Goal: Task Accomplishment & Management: Complete application form

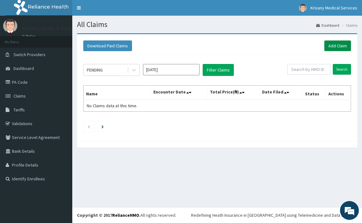
click at [347, 47] on link "Add Claim" at bounding box center [337, 46] width 27 height 11
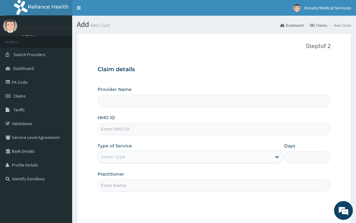
type input "Krisany Medical Services"
click at [147, 135] on input "HMO ID" at bounding box center [214, 129] width 233 height 12
type input "UPC/10164/A"
click at [160, 152] on div "Select type" at bounding box center [190, 157] width 185 height 13
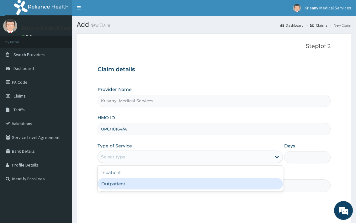
drag, startPoint x: 133, startPoint y: 186, endPoint x: 136, endPoint y: 181, distance: 6.3
click at [132, 186] on div "Outpatient" at bounding box center [190, 183] width 185 height 11
type input "1"
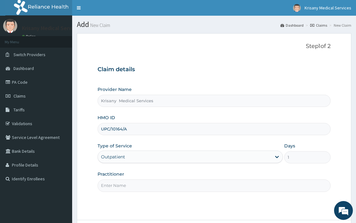
click at [138, 188] on input "Practitioner" at bounding box center [214, 186] width 233 height 12
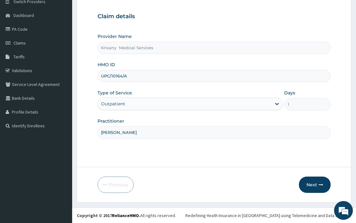
scroll to position [53, 0]
type input "[PERSON_NAME]"
click at [313, 186] on button "Next" at bounding box center [315, 185] width 32 height 16
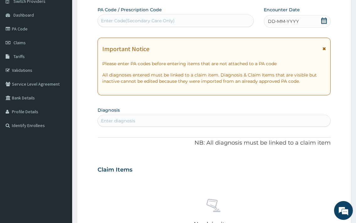
scroll to position [0, 0]
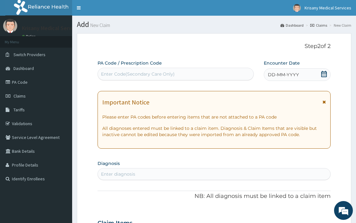
click at [325, 71] on div "DD-MM-YYYY" at bounding box center [297, 74] width 67 height 13
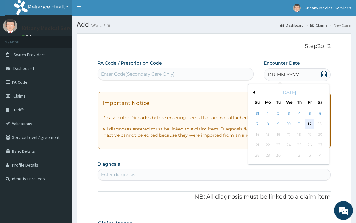
click at [313, 123] on div "12" at bounding box center [309, 124] width 9 height 9
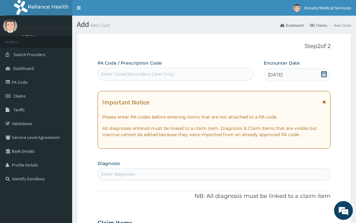
click at [140, 170] on div "Enter diagnosis" at bounding box center [214, 174] width 232 height 10
click at [139, 173] on div "Enter diagnosis" at bounding box center [214, 174] width 232 height 10
type input "[PERSON_NAME]"
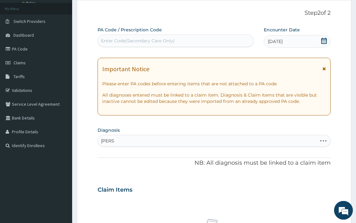
scroll to position [64, 0]
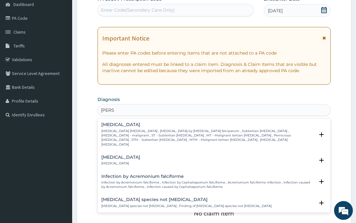
click at [128, 137] on p "[MEDICAL_DATA] [MEDICAL_DATA] , [MEDICAL_DATA] by [MEDICAL_DATA] falciparum , S…" at bounding box center [207, 138] width 213 height 18
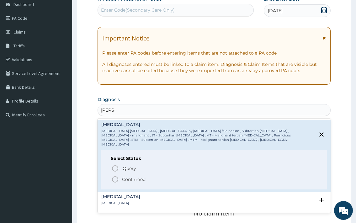
drag, startPoint x: 142, startPoint y: 173, endPoint x: 147, endPoint y: 162, distance: 12.7
click at [141, 177] on p "Confirmed" at bounding box center [134, 180] width 24 height 6
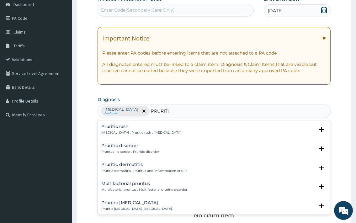
type input "PRURITIS"
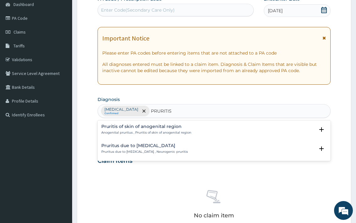
click at [131, 132] on p "Anogenital pruritus , Pruritis of skin of anogenital region" at bounding box center [146, 133] width 90 height 4
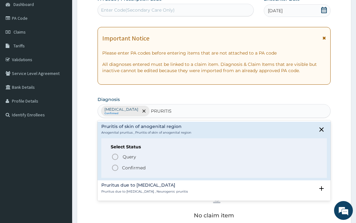
click at [147, 169] on span "Confirmed" at bounding box center [214, 168] width 206 height 8
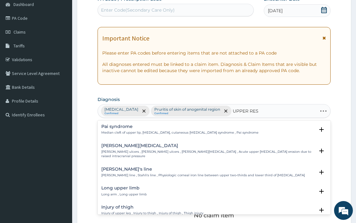
type input "UPPER RESP"
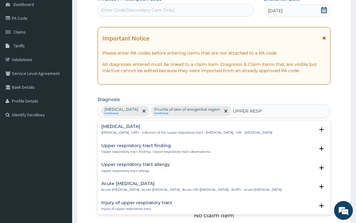
click at [159, 133] on p "[MEDICAL_DATA] , URTI - Infection of the upper respiratory tract , [MEDICAL_DAT…" at bounding box center [186, 133] width 171 height 4
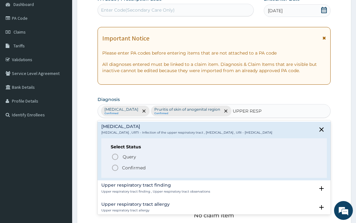
click at [144, 171] on p "Confirmed" at bounding box center [134, 168] width 24 height 6
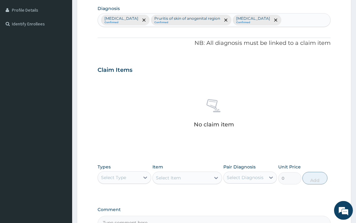
scroll to position [192, 0]
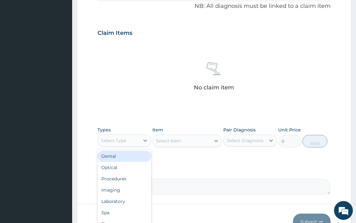
click at [133, 139] on div "Select Type" at bounding box center [119, 141] width 42 height 10
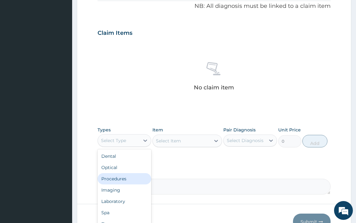
drag, startPoint x: 122, startPoint y: 180, endPoint x: 167, endPoint y: 150, distance: 54.2
click at [122, 179] on div "Procedures" at bounding box center [125, 178] width 54 height 11
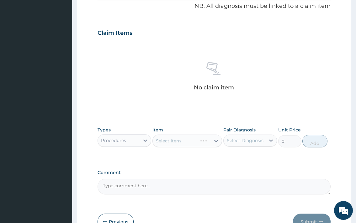
click at [191, 140] on div "Select Item" at bounding box center [188, 141] width 70 height 13
click at [195, 143] on div "Select Item" at bounding box center [188, 141] width 70 height 13
click at [176, 140] on div "Select Item" at bounding box center [188, 141] width 70 height 13
click at [198, 140] on div "Select Item" at bounding box center [188, 141] width 70 height 13
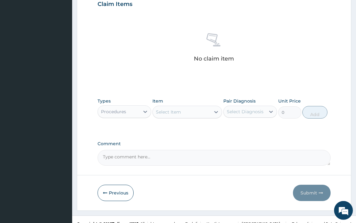
scroll to position [224, 0]
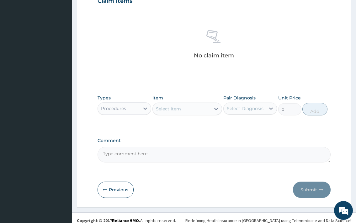
click at [196, 107] on div "Select Item" at bounding box center [182, 109] width 58 height 10
type input "CONS"
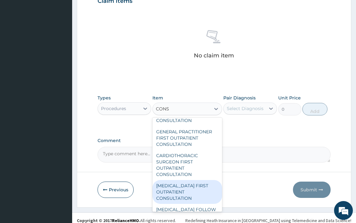
scroll to position [102, 0]
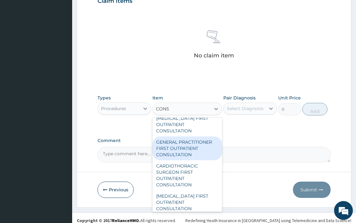
click at [192, 149] on div "GENERAL PRACTITIONER FIRST OUTPATIENT CONSULTATION" at bounding box center [188, 149] width 70 height 24
type input "3750"
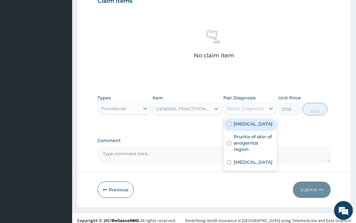
click at [263, 107] on div "Select Diagnosis" at bounding box center [245, 109] width 37 height 6
click at [260, 127] on label "[MEDICAL_DATA]" at bounding box center [253, 124] width 39 height 6
checkbox input "true"
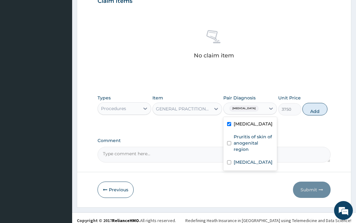
click at [312, 118] on div "Types Procedures Item GENERAL PRACTITIONER FIRST OUTPATIENT CONSULTATION Pair D…" at bounding box center [214, 105] width 233 height 27
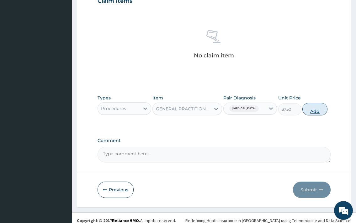
click at [312, 113] on button "Add" at bounding box center [315, 109] width 25 height 13
type input "0"
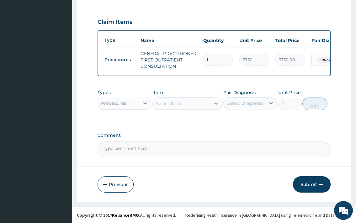
scroll to position [209, 0]
click at [128, 105] on div "Procedures" at bounding box center [119, 103] width 42 height 10
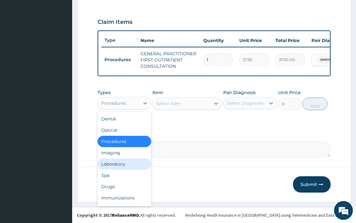
click at [122, 163] on div "Laboratory" at bounding box center [125, 164] width 54 height 11
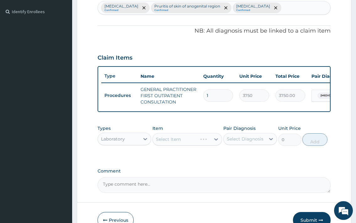
scroll to position [177, 0]
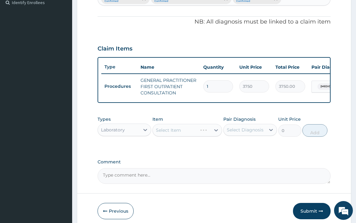
click at [203, 135] on div "Select Item" at bounding box center [188, 130] width 70 height 13
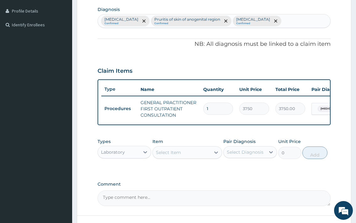
scroll to position [144, 0]
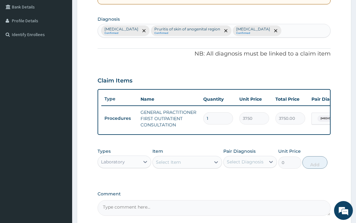
click at [178, 166] on div "Select Item" at bounding box center [168, 162] width 25 height 6
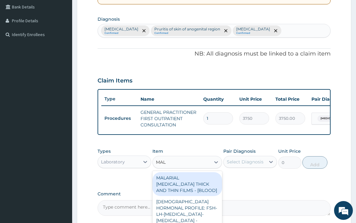
type input "MALA"
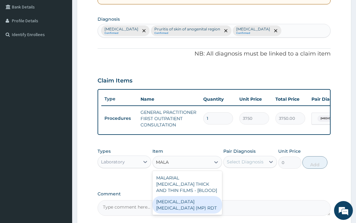
scroll to position [209, 0]
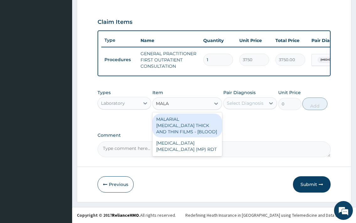
click at [195, 125] on div "MALARIAL [MEDICAL_DATA] THICK AND THIN FILMS - [BLOOD]" at bounding box center [188, 126] width 70 height 24
type input "2187.5"
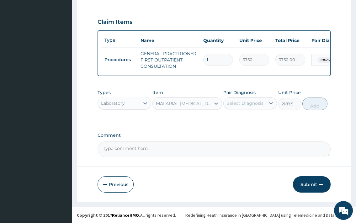
click at [264, 103] on div "Select Diagnosis" at bounding box center [245, 103] width 42 height 10
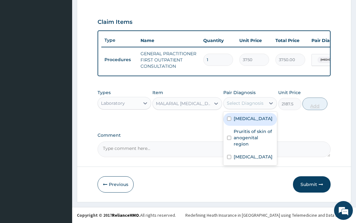
drag, startPoint x: 261, startPoint y: 126, endPoint x: 321, endPoint y: 107, distance: 63.7
click at [261, 122] on label "[MEDICAL_DATA]" at bounding box center [253, 119] width 39 height 6
checkbox input "true"
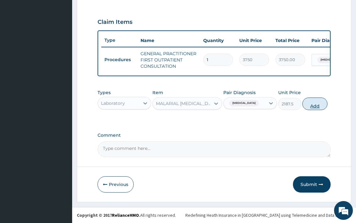
click at [324, 104] on button "Add" at bounding box center [315, 104] width 25 height 13
type input "0"
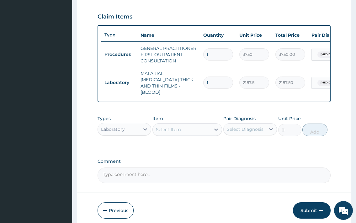
click at [177, 132] on div "Select Item" at bounding box center [182, 130] width 58 height 10
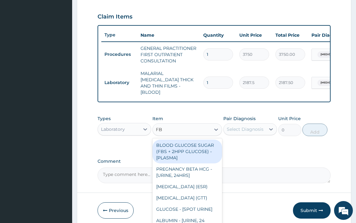
type input "FBC"
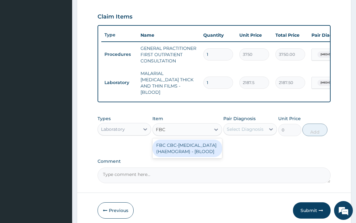
drag, startPoint x: 204, startPoint y: 157, endPoint x: 230, endPoint y: 132, distance: 36.0
click at [204, 157] on div "FBC CBC-[MEDICAL_DATA] (HAEMOGRAM) - [BLOOD]" at bounding box center [188, 149] width 70 height 18
type input "5000"
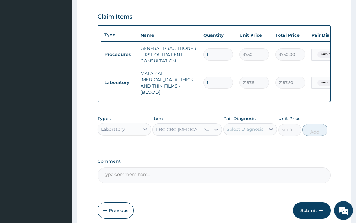
drag, startPoint x: 252, startPoint y: 129, endPoint x: 253, endPoint y: 132, distance: 3.4
click at [252, 129] on div "Select Diagnosis" at bounding box center [245, 129] width 37 height 6
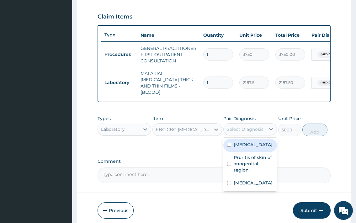
drag, startPoint x: 252, startPoint y: 149, endPoint x: 257, endPoint y: 148, distance: 5.7
click at [252, 148] on label "[MEDICAL_DATA]" at bounding box center [253, 145] width 39 height 6
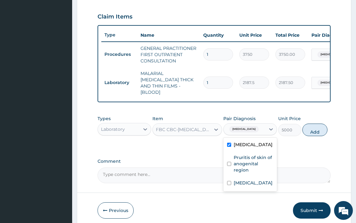
checkbox input "true"
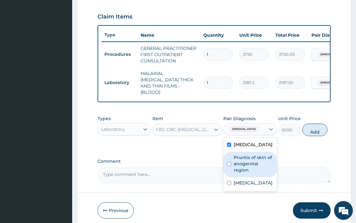
click at [259, 162] on label "Pruritis of skin of anogenital region" at bounding box center [254, 164] width 40 height 19
checkbox input "true"
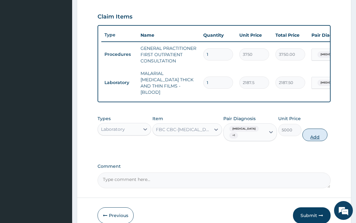
click at [309, 138] on button "Add" at bounding box center [315, 135] width 25 height 13
type input "0"
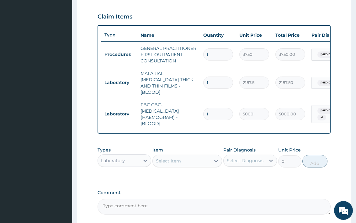
drag, startPoint x: 190, startPoint y: 161, endPoint x: 193, endPoint y: 158, distance: 4.5
click at [190, 161] on div "Select Item" at bounding box center [182, 161] width 58 height 10
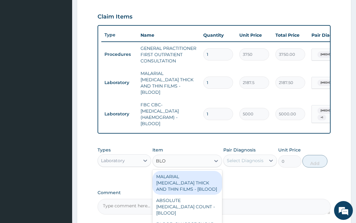
type input "BLOOD"
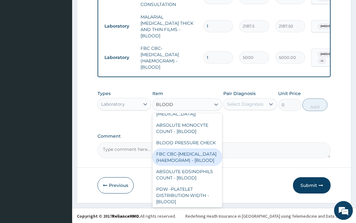
scroll to position [0, 0]
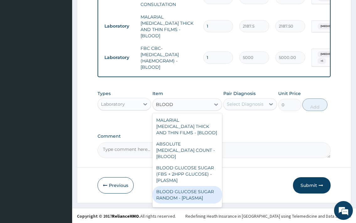
click at [193, 190] on div "BLOOD GLUCOSE SUGAR RANDOM - [PLASMA]" at bounding box center [188, 195] width 70 height 18
type input "1875"
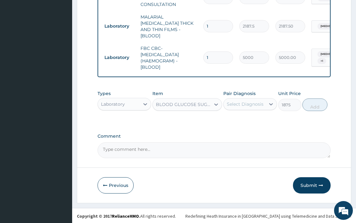
click at [246, 108] on div "Select Diagnosis" at bounding box center [245, 104] width 42 height 10
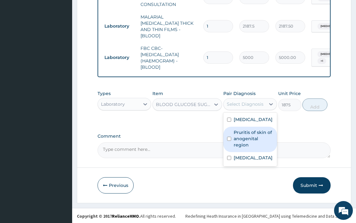
click at [248, 142] on label "Pruritis of skin of anogenital region" at bounding box center [254, 138] width 40 height 19
checkbox input "true"
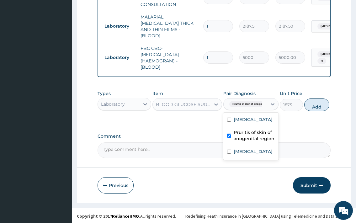
drag, startPoint x: 318, startPoint y: 107, endPoint x: 269, endPoint y: 111, distance: 49.5
click at [318, 107] on button "Add" at bounding box center [317, 105] width 25 height 13
type input "0"
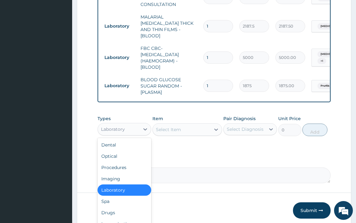
drag, startPoint x: 141, startPoint y: 130, endPoint x: 128, endPoint y: 141, distance: 17.6
click at [140, 130] on div at bounding box center [145, 129] width 11 height 11
click at [111, 212] on div "Drugs" at bounding box center [125, 212] width 54 height 11
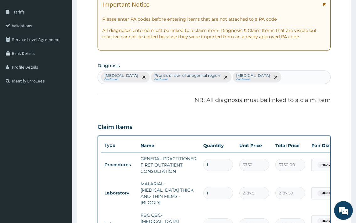
scroll to position [258, 0]
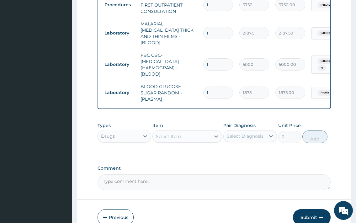
click at [178, 136] on div "Select Item" at bounding box center [168, 136] width 25 height 6
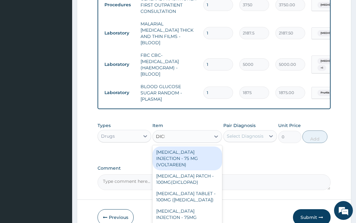
type input "DICLO"
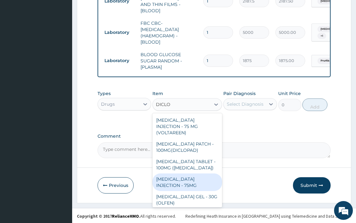
scroll to position [34, 0]
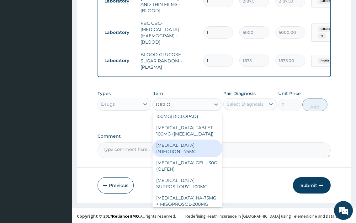
drag, startPoint x: 200, startPoint y: 148, endPoint x: 218, endPoint y: 138, distance: 21.1
click at [200, 148] on div "[MEDICAL_DATA] INJECTION - 75MG" at bounding box center [188, 149] width 70 height 18
type input "420"
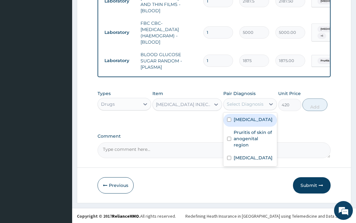
click at [250, 104] on div "Select Diagnosis" at bounding box center [245, 104] width 37 height 6
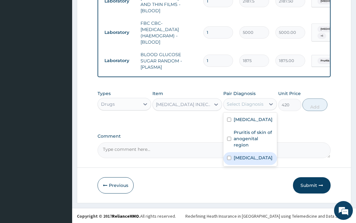
drag, startPoint x: 256, startPoint y: 164, endPoint x: 265, endPoint y: 152, distance: 14.7
click at [257, 161] on label "[MEDICAL_DATA]" at bounding box center [253, 158] width 39 height 6
checkbox input "true"
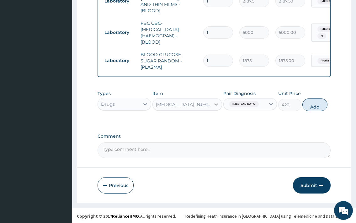
drag, startPoint x: 310, startPoint y: 104, endPoint x: 218, endPoint y: 120, distance: 93.5
click at [310, 104] on button "Add" at bounding box center [315, 105] width 25 height 13
type input "0"
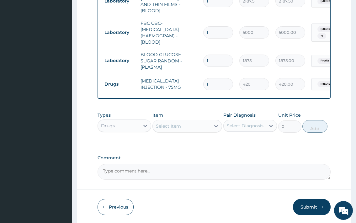
click at [179, 127] on div "Select Item" at bounding box center [168, 126] width 25 height 6
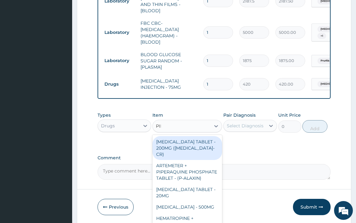
type input "PIRI"
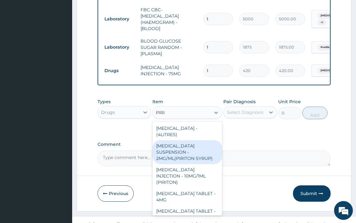
scroll to position [312, 0]
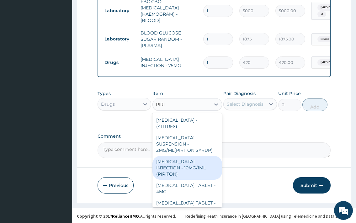
drag, startPoint x: 187, startPoint y: 168, endPoint x: 197, endPoint y: 161, distance: 11.9
click at [188, 167] on div "[MEDICAL_DATA] INJECTION - 10MG/1ML (PIRITON)" at bounding box center [188, 168] width 70 height 24
type input "364"
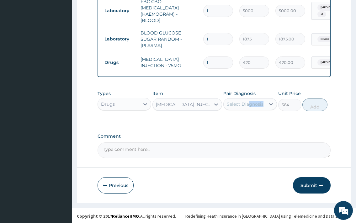
drag, startPoint x: 248, startPoint y: 110, endPoint x: 251, endPoint y: 105, distance: 6.1
click at [251, 106] on div "Types Drugs Item [MEDICAL_DATA] INJECTION - 10MG/1ML (PIRITON) Pair Diagnosis S…" at bounding box center [214, 100] width 233 height 27
click at [251, 104] on div "Select Diagnosis" at bounding box center [245, 104] width 37 height 6
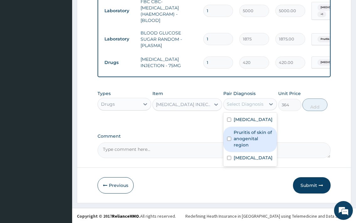
drag, startPoint x: 250, startPoint y: 142, endPoint x: 313, endPoint y: 119, distance: 67.3
click at [253, 140] on label "Pruritis of skin of anogenital region" at bounding box center [254, 138] width 40 height 19
checkbox input "true"
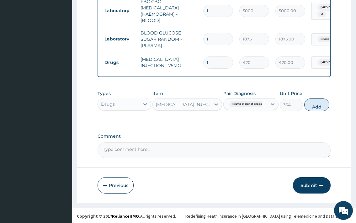
click at [316, 107] on button "Add" at bounding box center [317, 105] width 25 height 13
type input "0"
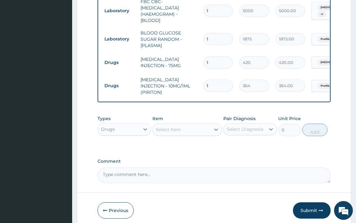
drag, startPoint x: 171, startPoint y: 132, endPoint x: 190, endPoint y: 134, distance: 18.6
click at [174, 131] on div "Select Item" at bounding box center [182, 130] width 58 height 10
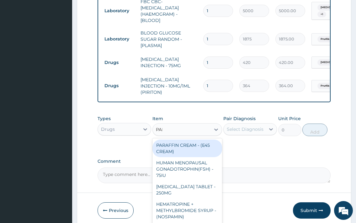
type input "PALU"
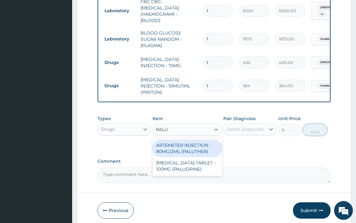
click at [207, 147] on div "ARTEMETER INJECTION - 80MG/2ML (PALUTHER)" at bounding box center [188, 149] width 70 height 18
type input "700"
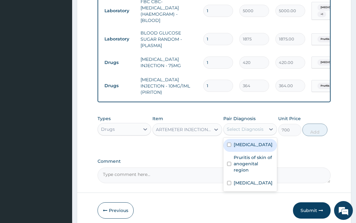
click at [249, 133] on div "Select Diagnosis" at bounding box center [245, 129] width 42 height 10
drag, startPoint x: 249, startPoint y: 151, endPoint x: 260, endPoint y: 147, distance: 12.2
click at [249, 148] on label "[MEDICAL_DATA]" at bounding box center [253, 145] width 39 height 6
checkbox input "true"
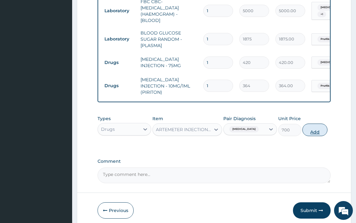
click at [317, 133] on button "Add" at bounding box center [315, 130] width 25 height 13
type input "0"
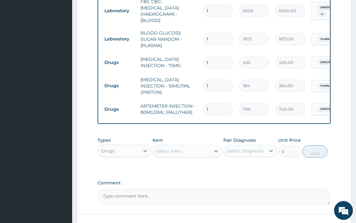
type input "0.00"
type input "2"
type input "1400.00"
type input "2"
click at [181, 149] on div "Select Item" at bounding box center [182, 151] width 58 height 10
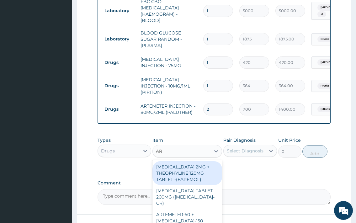
type input "ART"
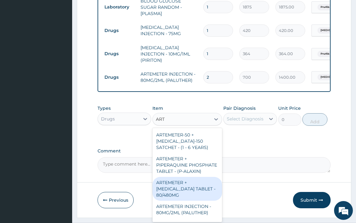
scroll to position [34, 0]
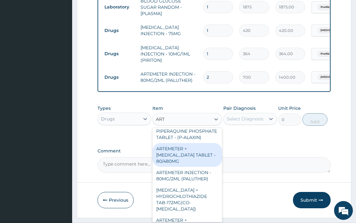
click at [197, 160] on div "ARTEMETER + [MEDICAL_DATA] TABLET - 80/480MG" at bounding box center [188, 155] width 70 height 24
type input "364"
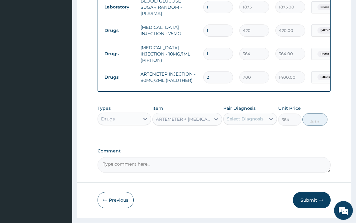
drag, startPoint x: 243, startPoint y: 124, endPoint x: 249, endPoint y: 137, distance: 14.2
click at [243, 123] on div "Pair Diagnosis Select Diagnosis" at bounding box center [251, 115] width 54 height 21
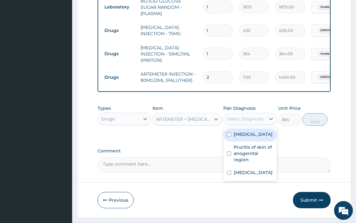
drag, startPoint x: 253, startPoint y: 117, endPoint x: 254, endPoint y: 137, distance: 19.8
click at [253, 117] on div "Select Diagnosis" at bounding box center [245, 119] width 37 height 6
drag, startPoint x: 254, startPoint y: 139, endPoint x: 315, endPoint y: 123, distance: 62.2
click at [255, 138] on label "[MEDICAL_DATA]" at bounding box center [253, 134] width 39 height 6
checkbox input "true"
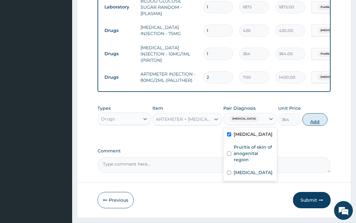
click at [315, 121] on button "Add" at bounding box center [315, 119] width 25 height 13
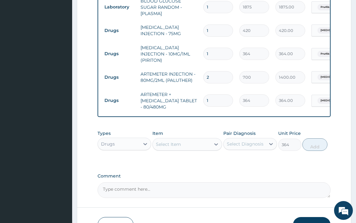
type input "0"
type input "0.00"
type input "6"
type input "2184.00"
type input "6"
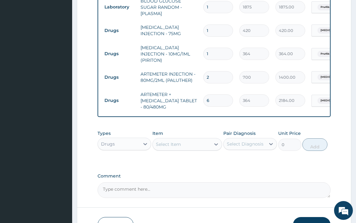
click at [181, 145] on div "Select Item" at bounding box center [168, 144] width 25 height 6
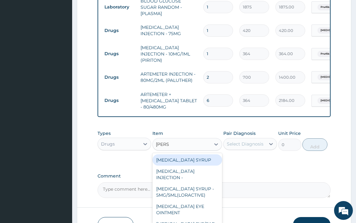
type input "LORAT"
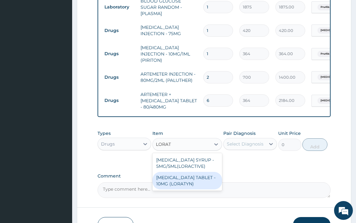
drag, startPoint x: 188, startPoint y: 181, endPoint x: 245, endPoint y: 151, distance: 64.2
click at [190, 181] on div "[MEDICAL_DATA] TABLET - 10MG (LORATYN)" at bounding box center [188, 181] width 70 height 18
type input "98"
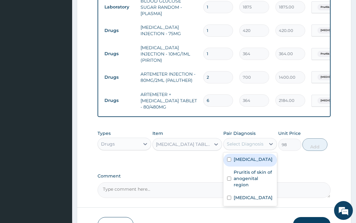
click at [251, 142] on div "Select Diagnosis" at bounding box center [245, 144] width 37 height 6
click at [249, 160] on label "[MEDICAL_DATA]" at bounding box center [253, 159] width 39 height 6
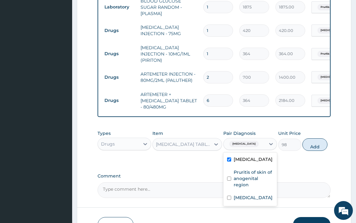
checkbox input "true"
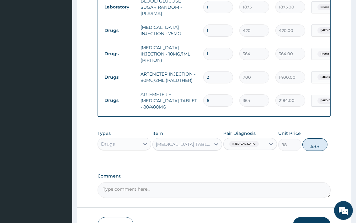
click at [315, 144] on button "Add" at bounding box center [315, 145] width 25 height 13
type input "0"
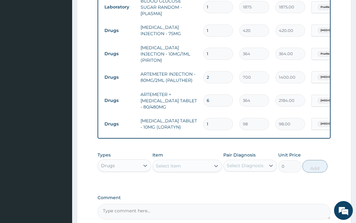
type input "10"
type input "980.00"
type input "10"
click at [185, 168] on div "Select Item" at bounding box center [182, 166] width 58 height 10
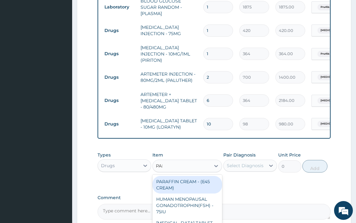
type input "PARA"
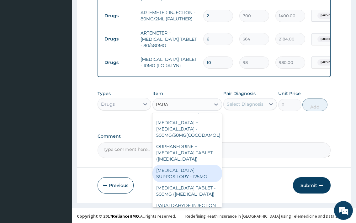
scroll to position [102, 0]
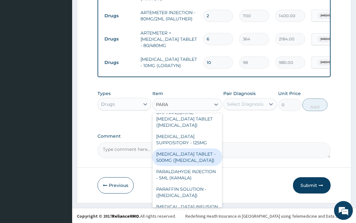
drag, startPoint x: 201, startPoint y: 157, endPoint x: 216, endPoint y: 137, distance: 24.9
click at [201, 156] on div "[MEDICAL_DATA] TABLET - 500MG ([MEDICAL_DATA])" at bounding box center [188, 158] width 70 height 18
type input "42"
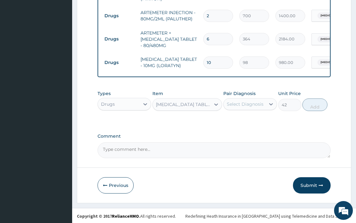
drag, startPoint x: 248, startPoint y: 102, endPoint x: 252, endPoint y: 109, distance: 7.9
click at [248, 102] on div "Select Diagnosis" at bounding box center [245, 104] width 37 height 6
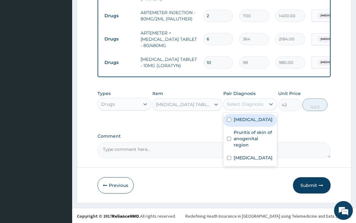
drag, startPoint x: 255, startPoint y: 112, endPoint x: 266, endPoint y: 112, distance: 11.6
click at [255, 113] on div "[MEDICAL_DATA] Pruritis of skin of anogenital region [MEDICAL_DATA]" at bounding box center [251, 140] width 54 height 54
click at [253, 126] on div "[MEDICAL_DATA]" at bounding box center [251, 120] width 54 height 13
checkbox input "true"
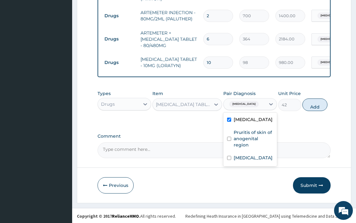
click at [314, 104] on button "Add" at bounding box center [315, 105] width 25 height 13
type input "0"
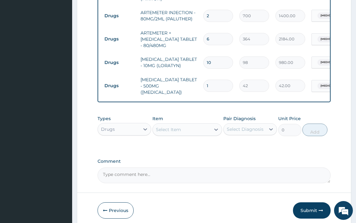
type input "18"
type input "756.00"
type input "18"
click at [182, 128] on div "Select Item" at bounding box center [182, 130] width 58 height 10
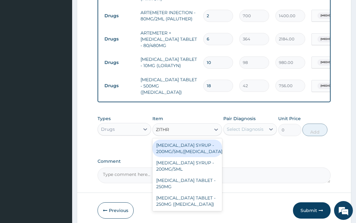
type input "ZITHRO"
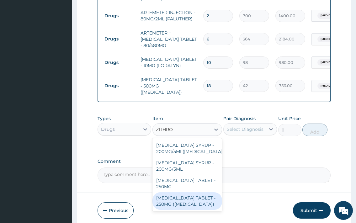
drag, startPoint x: 178, startPoint y: 195, endPoint x: 226, endPoint y: 171, distance: 52.8
click at [181, 193] on div "[MEDICAL_DATA] TABLET - 250MG ([MEDICAL_DATA])" at bounding box center [188, 202] width 70 height 18
type input "1959.9999999999998"
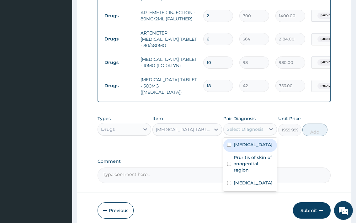
click at [251, 126] on div "Select Diagnosis" at bounding box center [245, 129] width 37 height 6
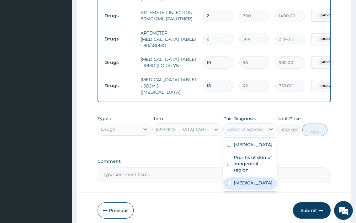
drag, startPoint x: 248, startPoint y: 188, endPoint x: 264, endPoint y: 176, distance: 20.2
click at [249, 186] on label "[MEDICAL_DATA]" at bounding box center [253, 183] width 39 height 6
checkbox input "true"
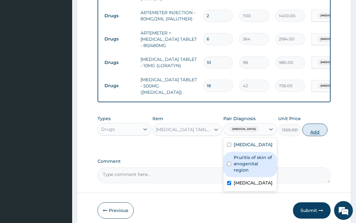
click at [312, 128] on button "Add" at bounding box center [315, 130] width 25 height 13
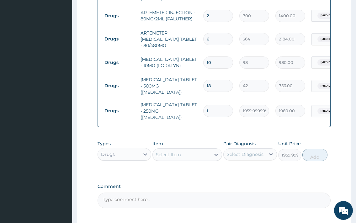
type input "0"
type input "10"
type input "19600.00"
type input "10"
click at [185, 150] on div "Select Item" at bounding box center [182, 155] width 58 height 10
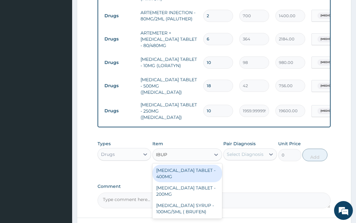
type input "IBUPR"
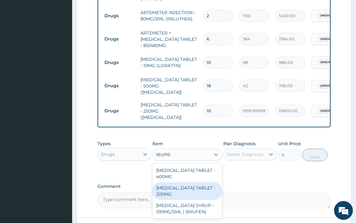
click at [199, 182] on div "[MEDICAL_DATA] TABLET - 200MG" at bounding box center [188, 191] width 70 height 18
type input "672"
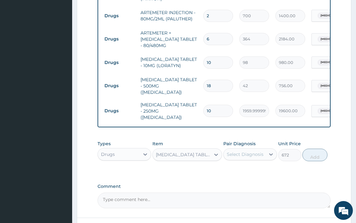
drag, startPoint x: 252, startPoint y: 143, endPoint x: 252, endPoint y: 147, distance: 4.1
click at [253, 150] on div "Select Diagnosis" at bounding box center [245, 155] width 42 height 10
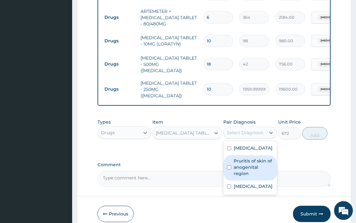
scroll to position [438, 0]
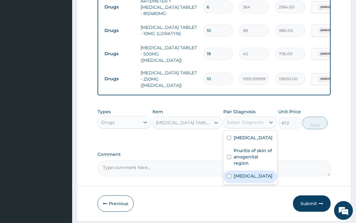
drag, startPoint x: 255, startPoint y: 176, endPoint x: 304, endPoint y: 135, distance: 63.1
click at [257, 174] on label "[MEDICAL_DATA]" at bounding box center [253, 176] width 39 height 6
checkbox input "true"
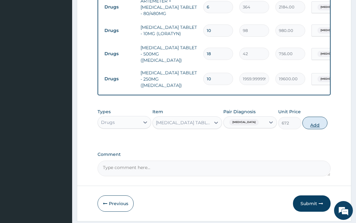
click at [310, 117] on button "Add" at bounding box center [315, 123] width 25 height 13
type input "0"
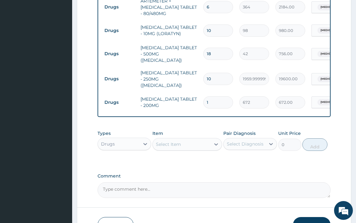
type input "0.00"
type input "6"
type input "4032.00"
type input "6"
click at [178, 138] on div "Select Item" at bounding box center [188, 144] width 70 height 13
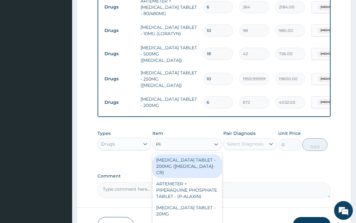
type input "PIRI"
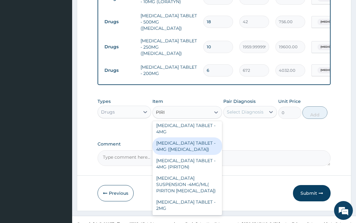
scroll to position [85, 0]
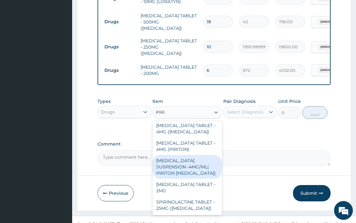
click at [195, 157] on div "[MEDICAL_DATA] SUSPENSION -4MG/ML( PIRITON [MEDICAL_DATA])" at bounding box center [188, 167] width 70 height 24
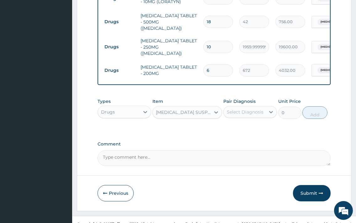
type input "1372"
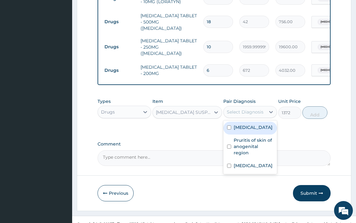
click at [259, 109] on div "Select Diagnosis" at bounding box center [245, 112] width 37 height 6
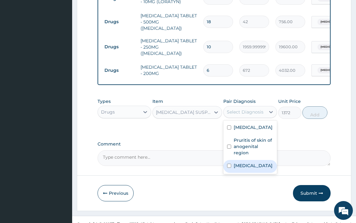
click at [259, 166] on label "[MEDICAL_DATA]" at bounding box center [253, 166] width 39 height 6
checkbox input "true"
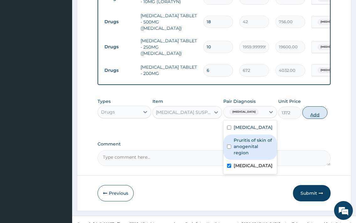
click at [322, 106] on button "Add" at bounding box center [315, 112] width 25 height 13
type input "0"
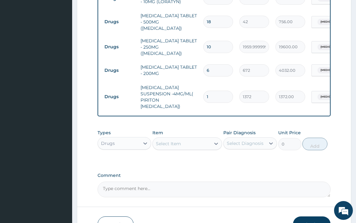
drag, startPoint x: 198, startPoint y: 133, endPoint x: 207, endPoint y: 133, distance: 8.5
click at [198, 139] on div "Select Item" at bounding box center [182, 144] width 58 height 10
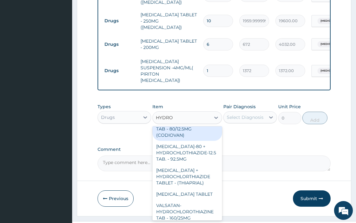
scroll to position [237, 0]
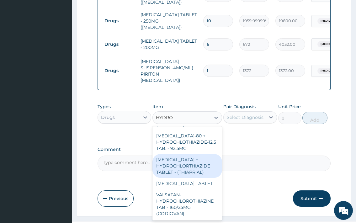
type input "HYDROCO"
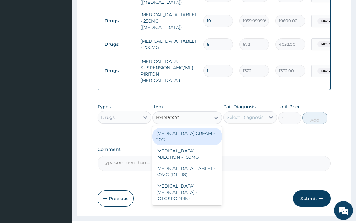
click at [217, 128] on div "[MEDICAL_DATA] CREAM - 20G" at bounding box center [188, 137] width 70 height 18
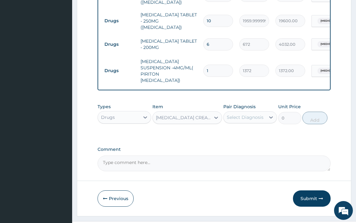
type input "1680"
click at [248, 114] on div "Select Diagnosis" at bounding box center [245, 117] width 37 height 6
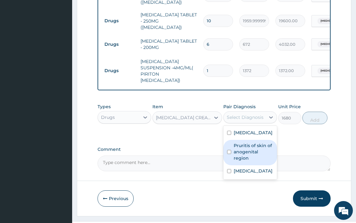
click at [257, 143] on label "Pruritis of skin of anogenital region" at bounding box center [254, 152] width 40 height 19
checkbox input "true"
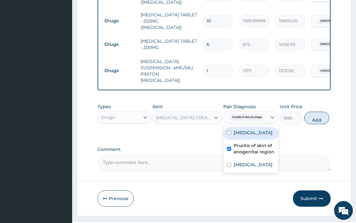
drag, startPoint x: 322, startPoint y: 106, endPoint x: 303, endPoint y: 112, distance: 20.3
click at [322, 112] on button "Add" at bounding box center [317, 118] width 25 height 13
type input "0"
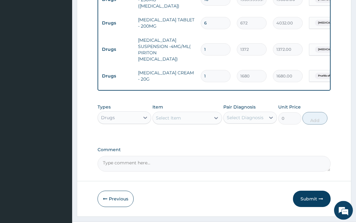
scroll to position [517, 0]
click at [308, 191] on button "Submit" at bounding box center [312, 199] width 38 height 16
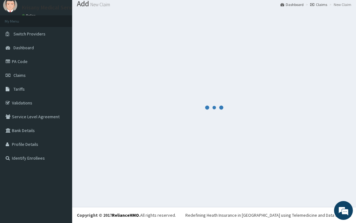
scroll to position [21, 0]
